Goal: Task Accomplishment & Management: Complete application form

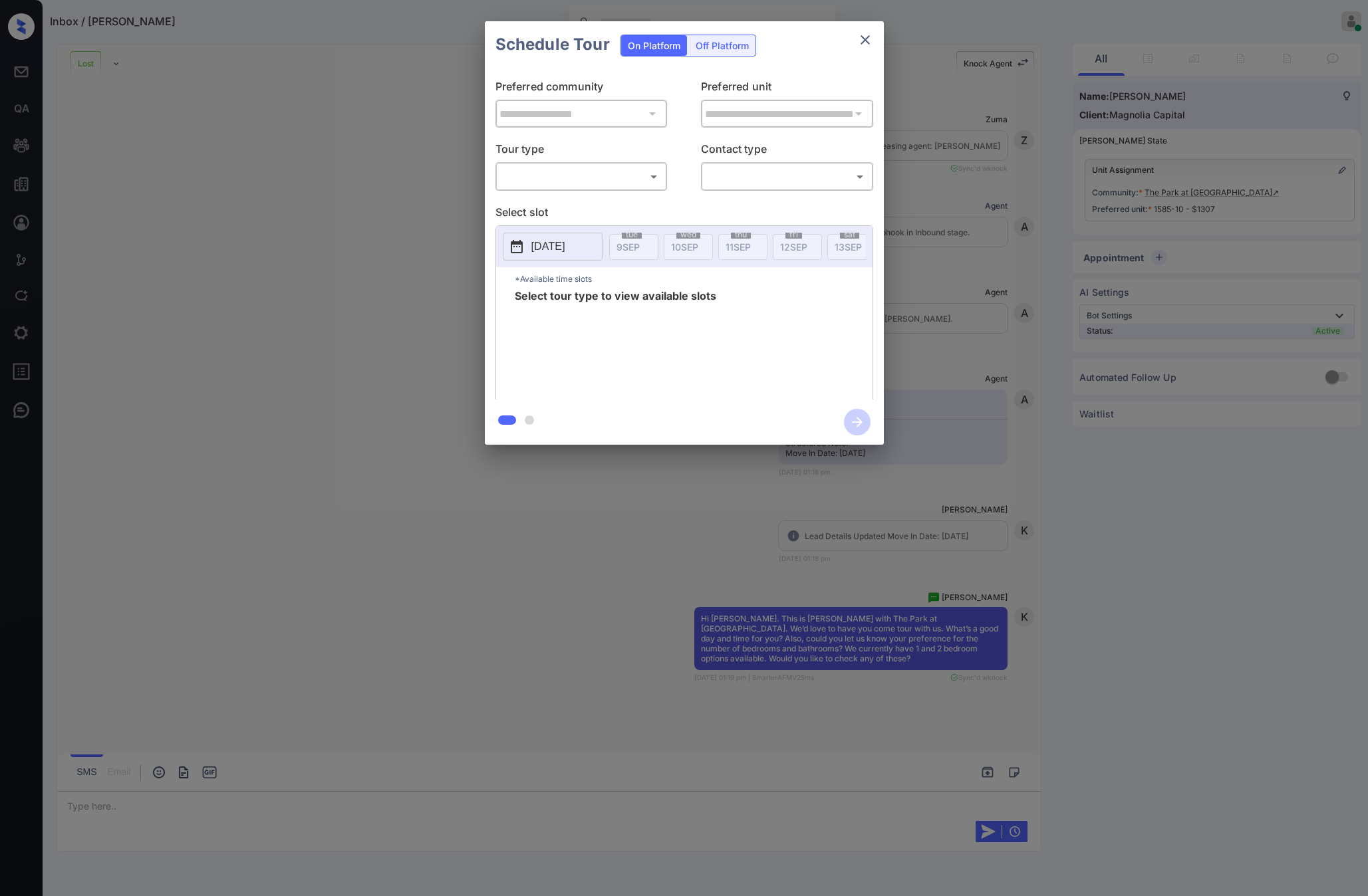
scroll to position [3328, 0]
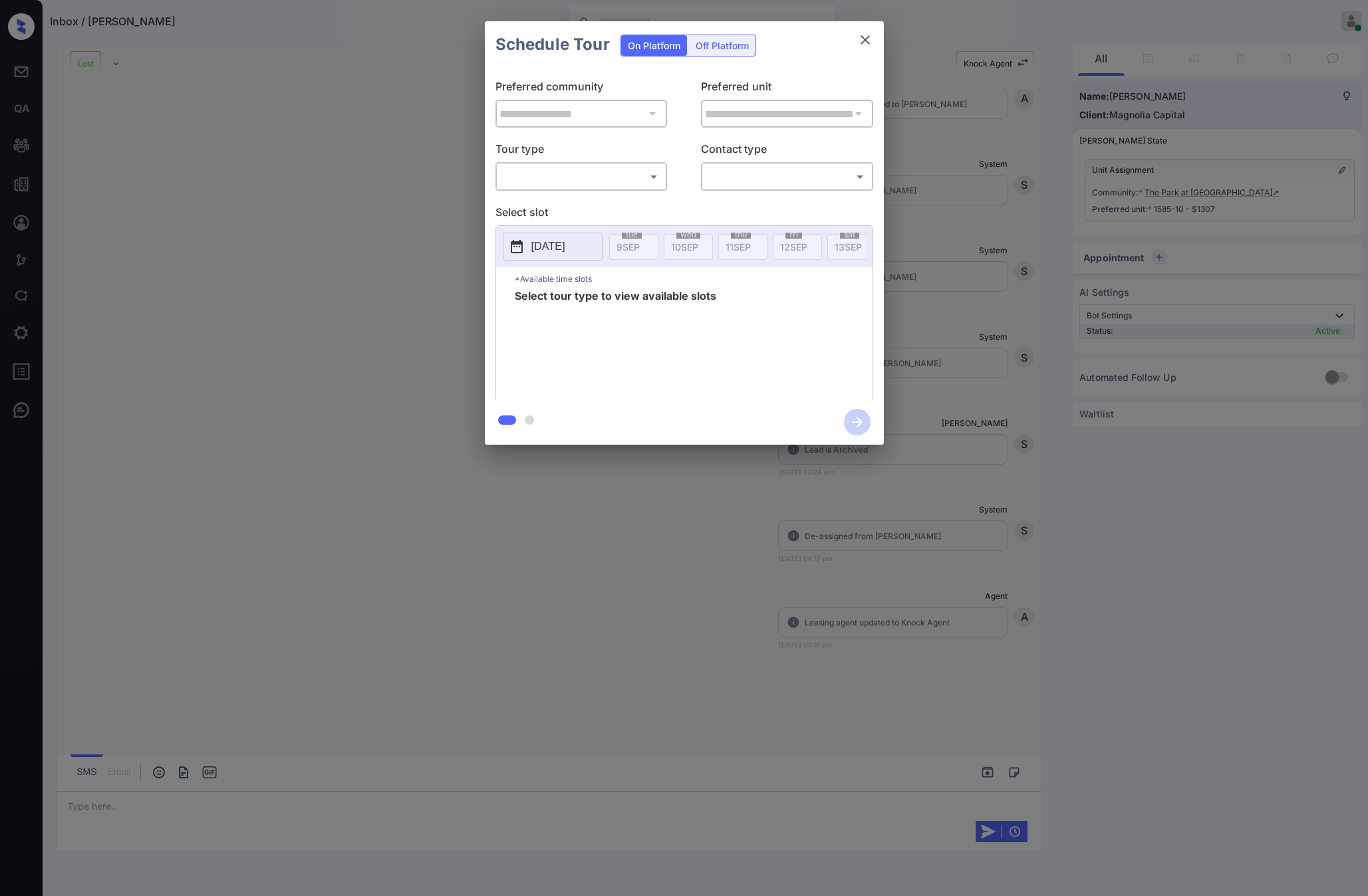
click at [613, 189] on div "​ ​" at bounding box center [581, 177] width 172 height 29
click at [617, 186] on body "Inbox / [PERSON_NAME] [PERSON_NAME] Online Set yourself offline Set yourself on…" at bounding box center [684, 448] width 1368 height 896
click at [597, 207] on li "In Person" at bounding box center [580, 206] width 164 height 24
type input "********"
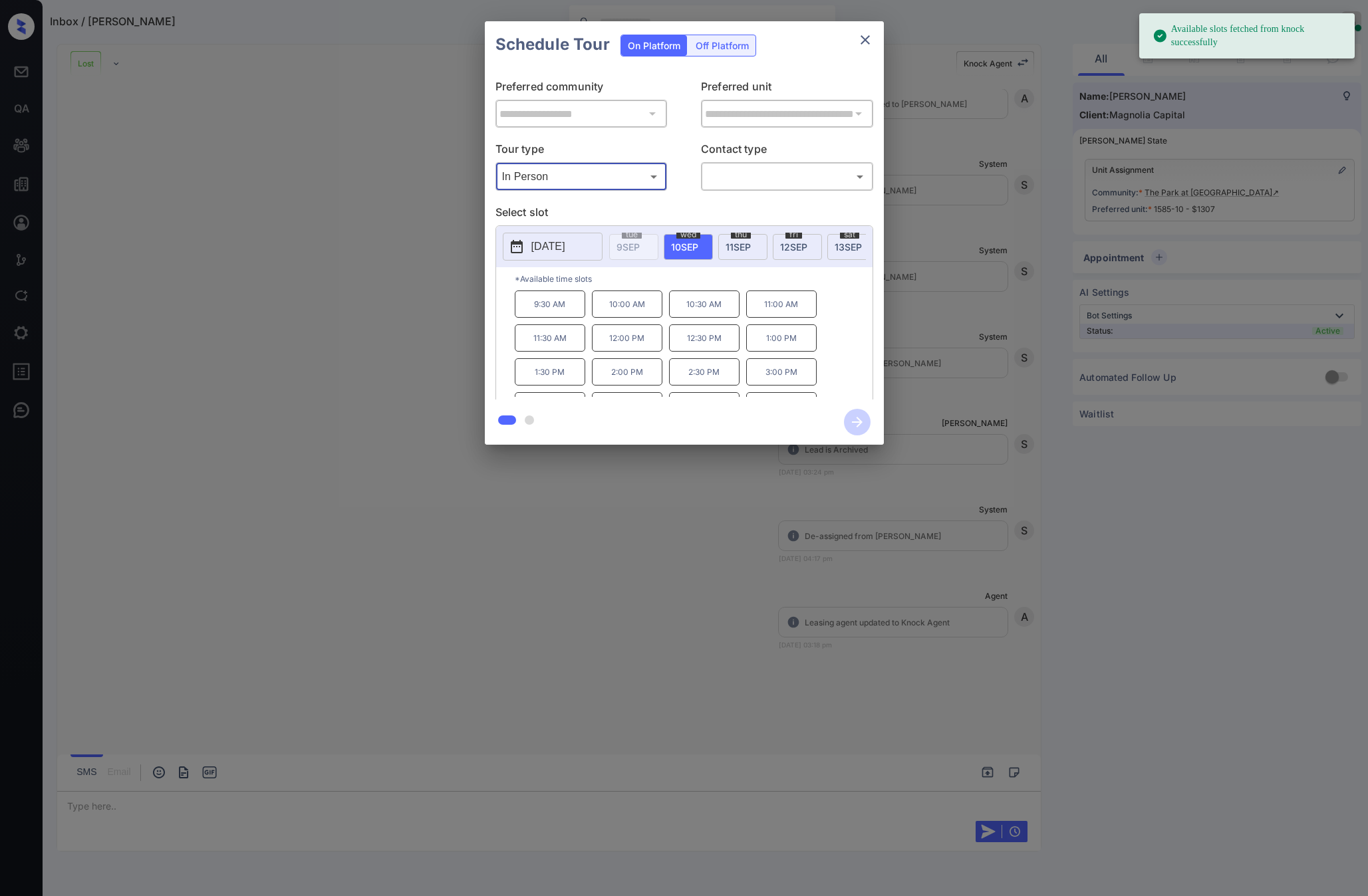
click at [564, 246] on p "[DATE]" at bounding box center [548, 247] width 34 height 16
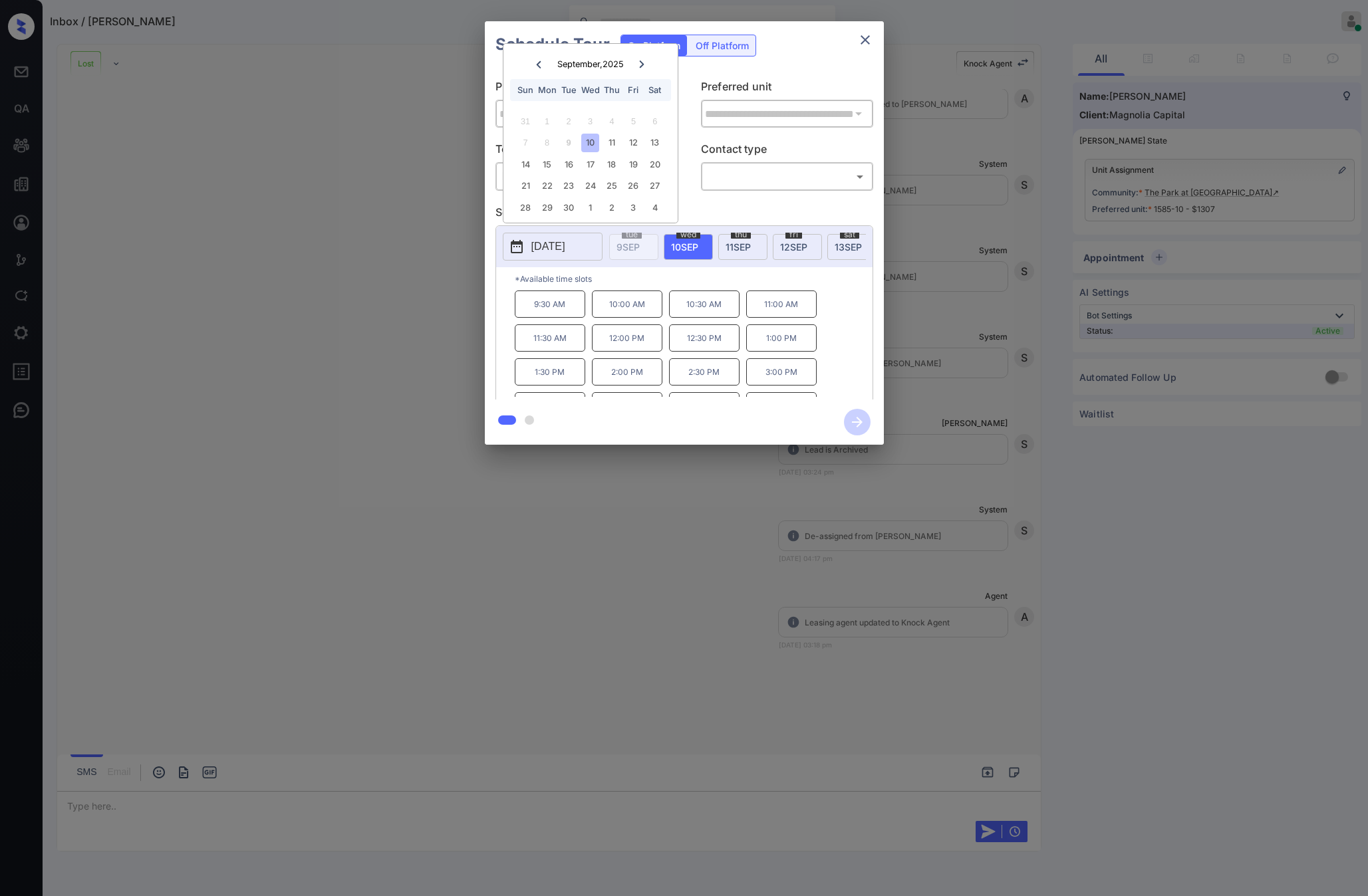
click at [857, 43] on icon "close" at bounding box center [865, 40] width 16 height 16
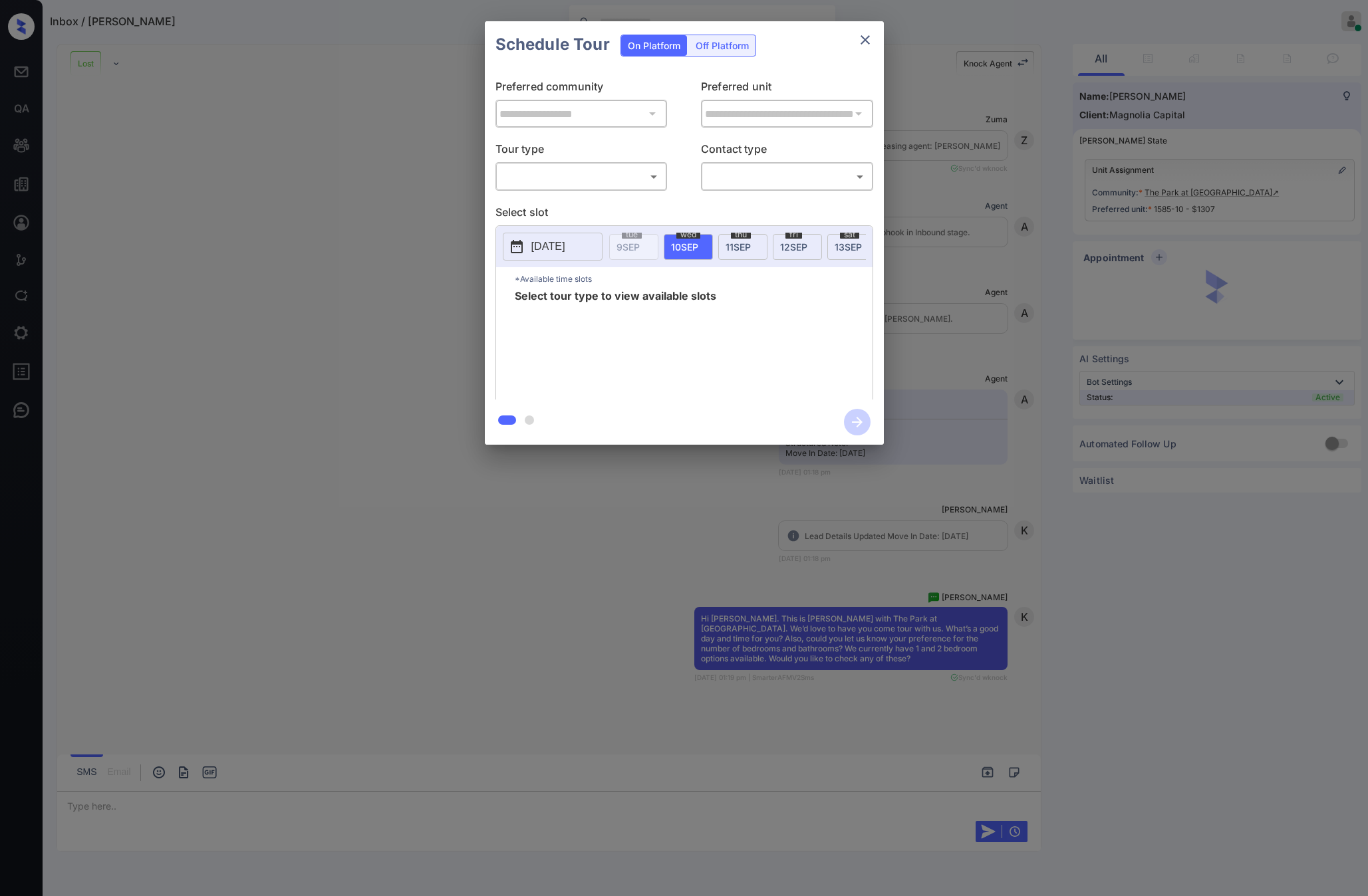
scroll to position [3328, 0]
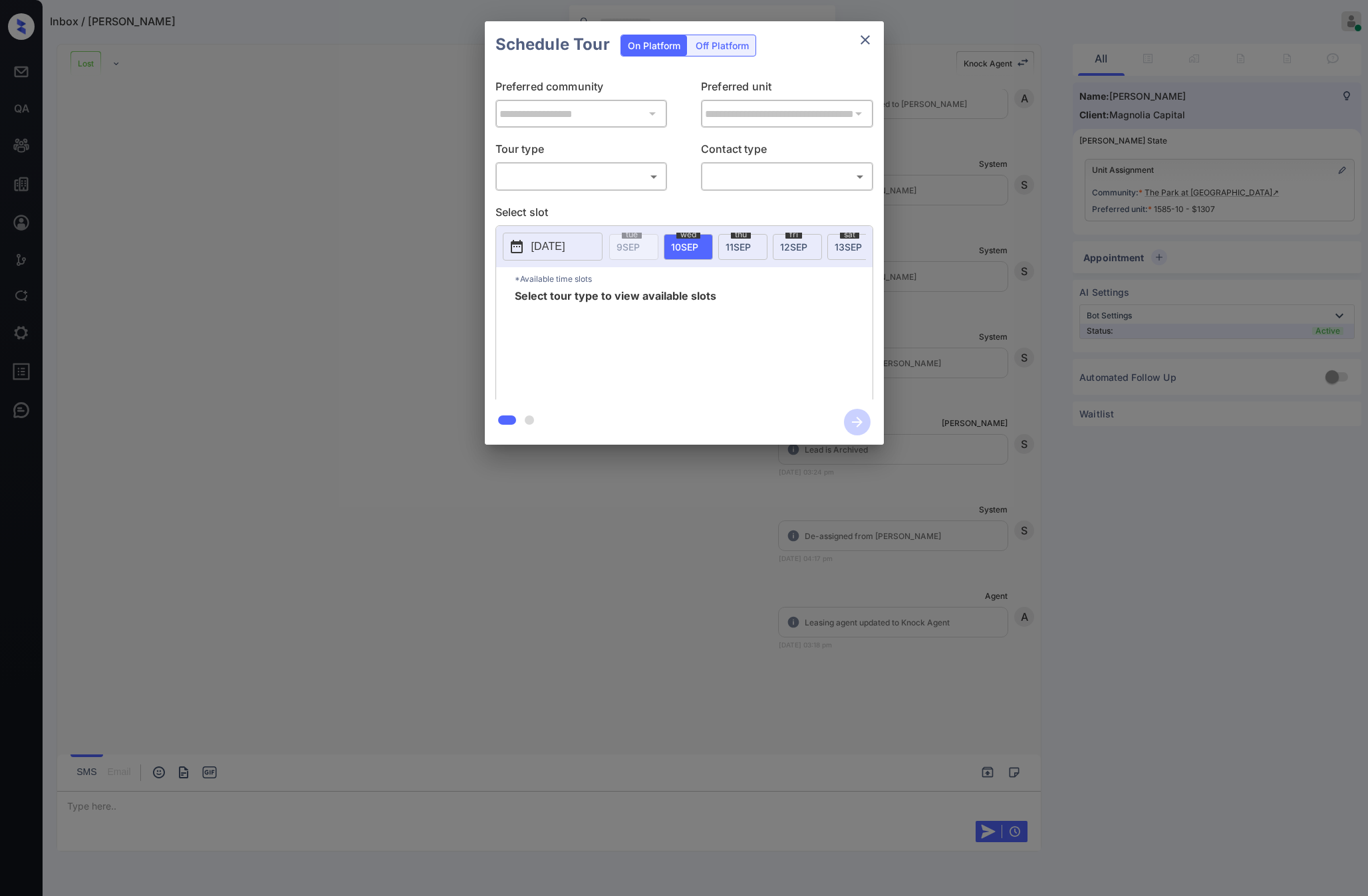
click at [520, 182] on body "Inbox / [PERSON_NAME] [PERSON_NAME] Online Set yourself offline Set yourself on…" at bounding box center [684, 448] width 1368 height 896
click at [528, 206] on li "In Person" at bounding box center [580, 206] width 164 height 24
type input "********"
